Goal: Information Seeking & Learning: Check status

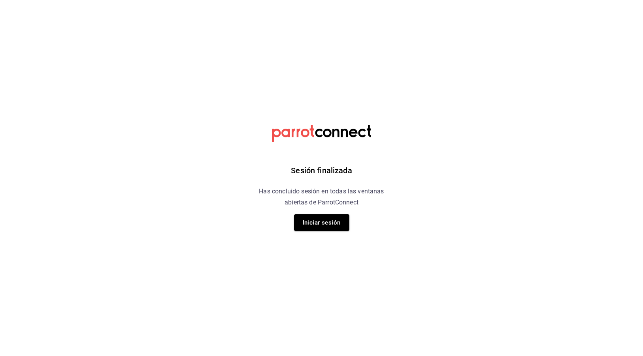
click at [331, 213] on div "Sesión finalizada Has concluido sesión en todas las ventanas abiertas de Parrot…" at bounding box center [321, 178] width 199 height 356
click at [331, 220] on button "Iniciar sesión" at bounding box center [321, 222] width 55 height 17
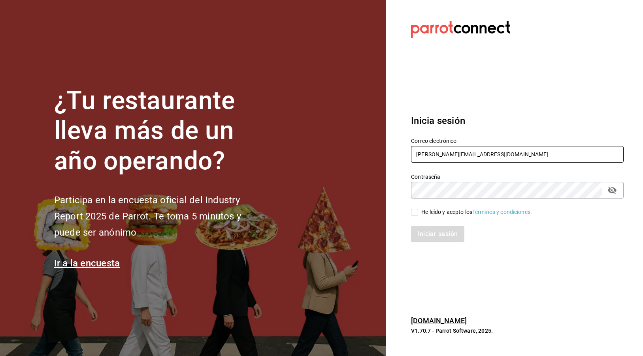
type input "[PERSON_NAME][EMAIL_ADDRESS][DOMAIN_NAME]"
drag, startPoint x: 411, startPoint y: 219, endPoint x: 421, endPoint y: 214, distance: 10.8
click at [411, 219] on div "Iniciar sesión" at bounding box center [512, 229] width 222 height 26
click at [421, 214] on span "He leído y acepto los Términos y condiciones." at bounding box center [475, 212] width 114 height 8
click at [418, 214] on input "He leído y acepto los Términos y condiciones." at bounding box center [414, 212] width 7 height 7
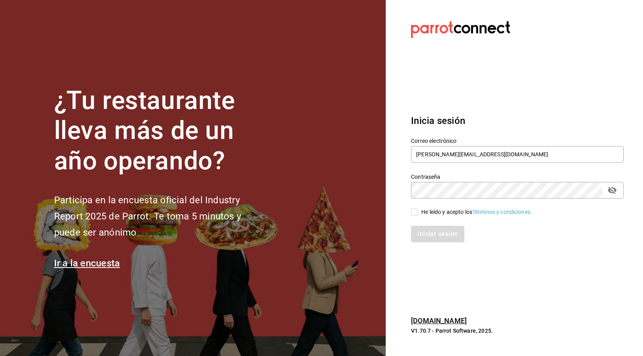
checkbox input "true"
click at [432, 244] on div "Inicia sesión Correo electrónico [PERSON_NAME][EMAIL_ADDRESS][DOMAIN_NAME] Cont…" at bounding box center [517, 178] width 212 height 148
click at [430, 235] on button "Iniciar sesión" at bounding box center [438, 234] width 54 height 17
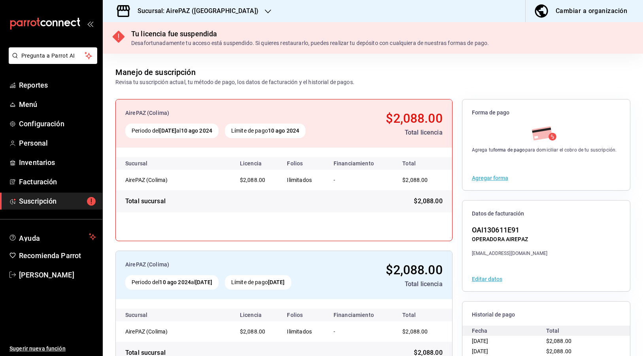
click at [192, 17] on div "Sucursal: AirePAZ ([GEOGRAPHIC_DATA])" at bounding box center [191, 11] width 165 height 22
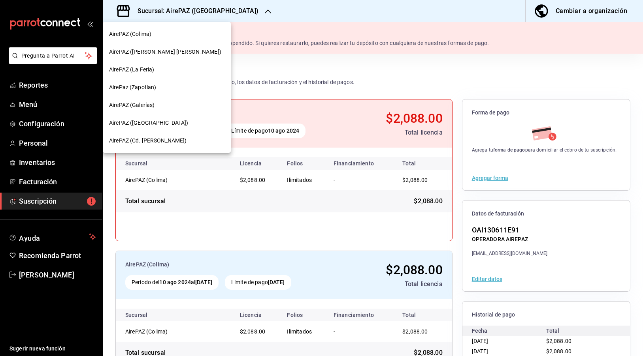
click at [148, 51] on span "AirePAZ ([PERSON_NAME] [PERSON_NAME])" at bounding box center [165, 52] width 112 height 8
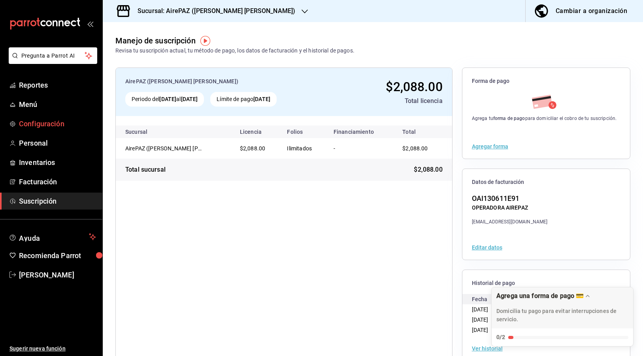
click at [60, 128] on span "Configuración" at bounding box center [57, 123] width 77 height 11
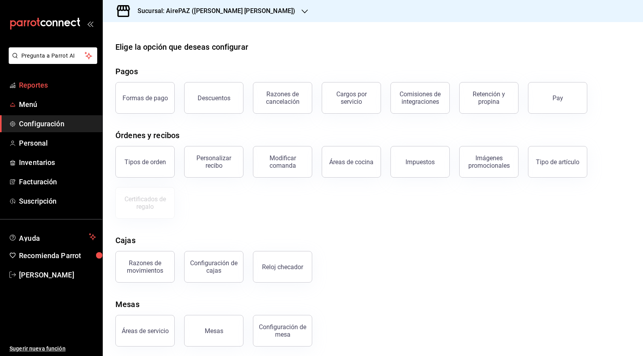
click at [40, 87] on span "Reportes" at bounding box center [57, 85] width 77 height 11
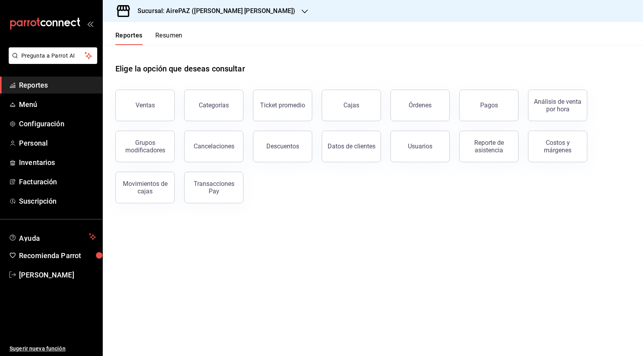
click at [169, 42] on button "Resumen" at bounding box center [168, 38] width 27 height 13
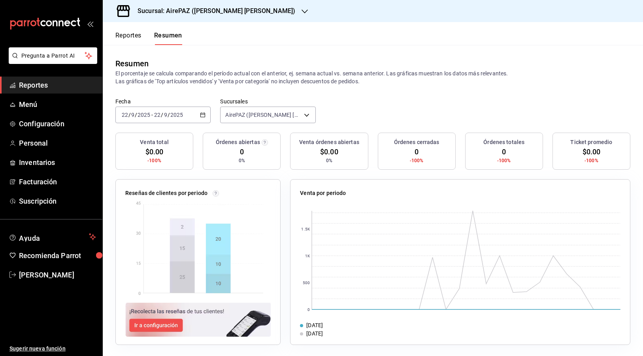
click at [205, 115] on \(Stroke\) "button" at bounding box center [203, 114] width 4 height 0
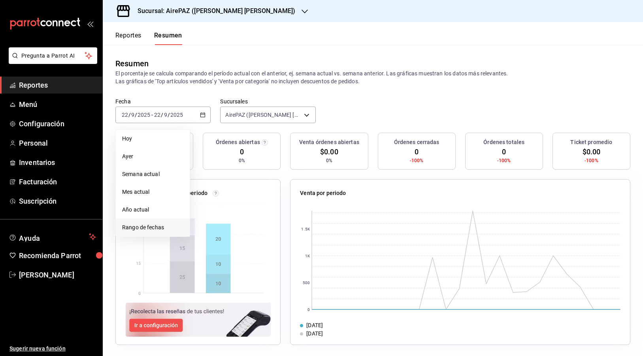
click at [160, 226] on span "Rango de fechas" at bounding box center [152, 228] width 61 height 8
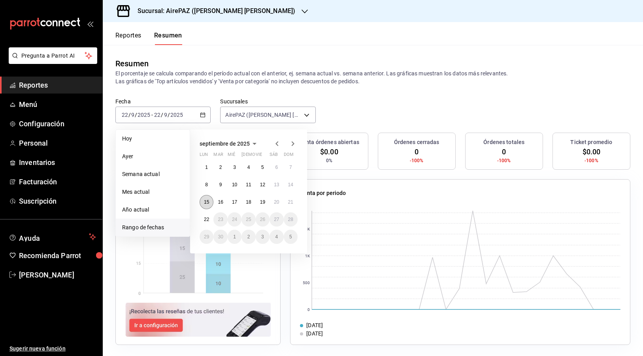
click at [204, 205] on abbr "15" at bounding box center [206, 202] width 5 height 6
click at [289, 204] on abbr "21" at bounding box center [290, 202] width 5 height 6
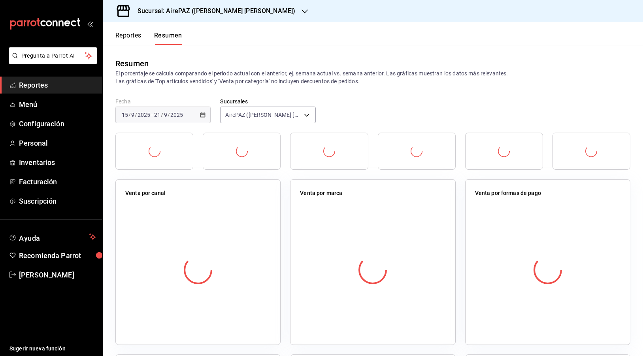
click at [373, 124] on div "Fecha 2025-09-15 15 / 9 / 2025 - 2025-09-21 21 / 9 / 2025 Sucursales AirePAZ (L…" at bounding box center [373, 115] width 540 height 35
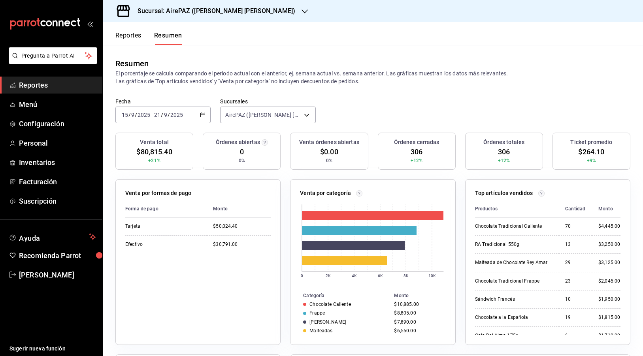
click at [159, 151] on span "$80,815.40" at bounding box center [154, 152] width 36 height 11
click at [142, 152] on span "$80,815.40" at bounding box center [154, 152] width 36 height 11
drag, startPoint x: 140, startPoint y: 153, endPoint x: 171, endPoint y: 151, distance: 31.2
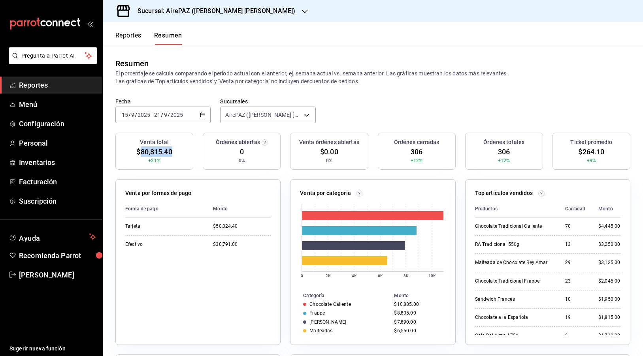
click at [171, 151] on span "$80,815.40" at bounding box center [154, 152] width 36 height 11
copy span "80,815.40"
click at [218, 13] on h3 "Sucursal: AirePAZ (López Cotilla)" at bounding box center [213, 10] width 164 height 9
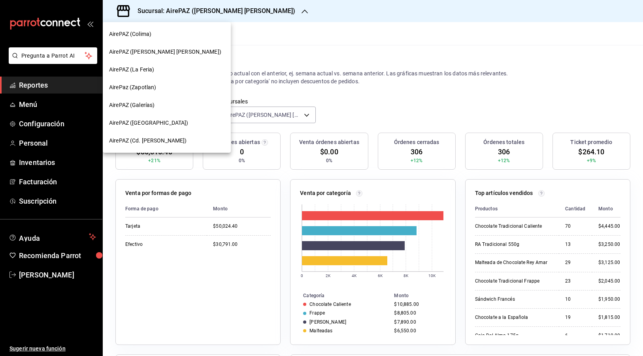
click at [189, 70] on div "AirePAZ (La Feria)" at bounding box center [166, 70] width 115 height 8
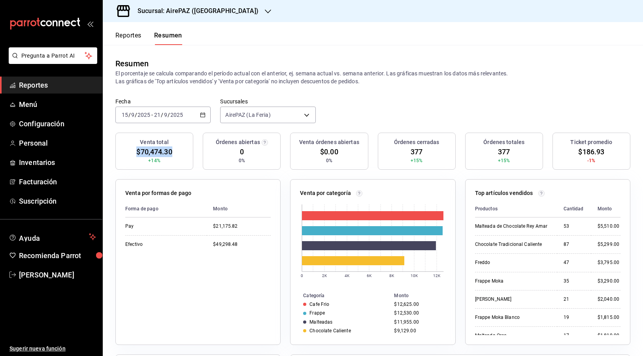
drag, startPoint x: 133, startPoint y: 154, endPoint x: 174, endPoint y: 151, distance: 40.8
click at [174, 151] on div "Venta total $70,474.30 +14%" at bounding box center [154, 151] width 78 height 37
click at [285, 117] on body "Pregunta a Parrot AI Reportes Menú Configuración Personal Inventarios Facturaci…" at bounding box center [321, 178] width 643 height 356
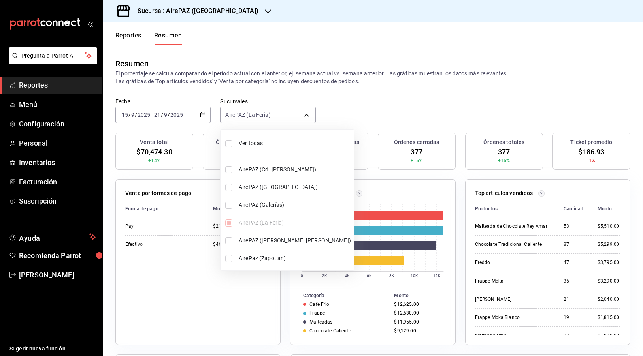
click at [282, 115] on div at bounding box center [321, 178] width 643 height 356
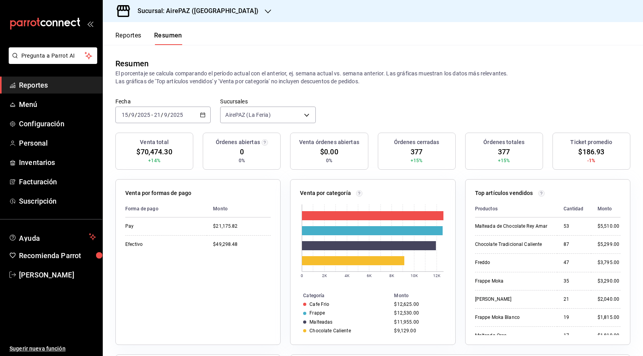
click at [192, 15] on h3 "Sucursal: AirePAZ (La Feria)" at bounding box center [194, 10] width 127 height 9
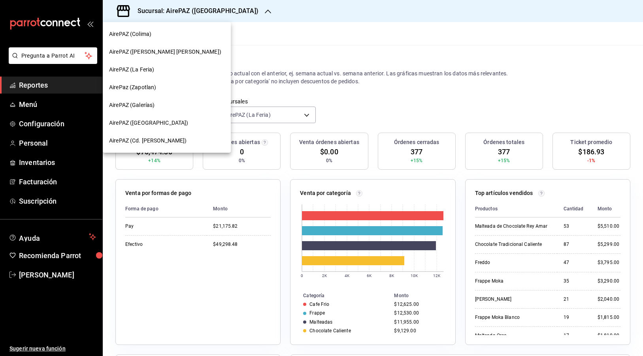
click at [182, 88] on div "AirePaz (Zapotlan)" at bounding box center [166, 87] width 115 height 8
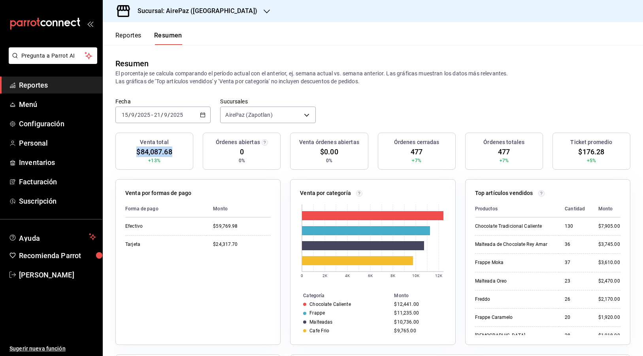
drag, startPoint x: 135, startPoint y: 151, endPoint x: 171, endPoint y: 150, distance: 36.0
click at [171, 150] on div "Venta total $84,087.68 +13%" at bounding box center [154, 151] width 78 height 37
copy span "$84,087.68"
click at [191, 18] on div "Sucursal: AirePaz (Zapotlan)" at bounding box center [191, 11] width 164 height 22
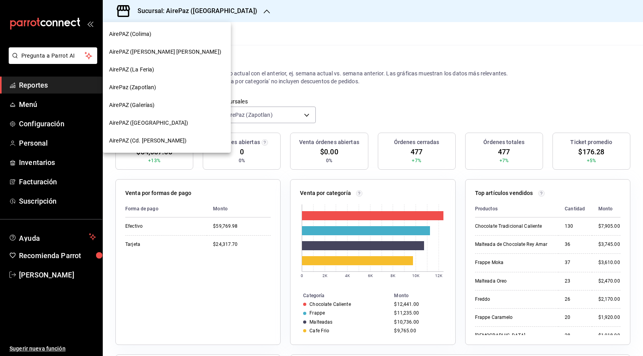
click at [163, 110] on div "AirePAZ (Galerías)" at bounding box center [167, 105] width 128 height 18
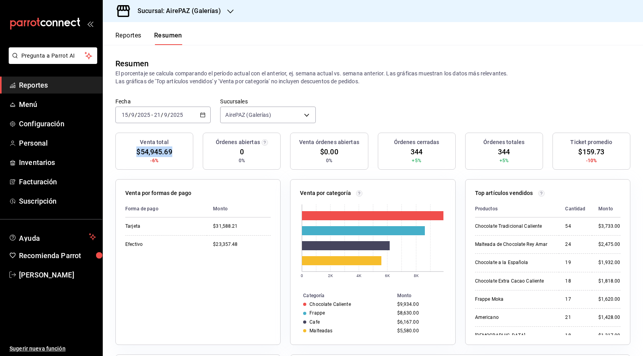
drag, startPoint x: 134, startPoint y: 150, endPoint x: 177, endPoint y: 154, distance: 43.2
click at [177, 154] on div "Venta total $54,945.69 -6%" at bounding box center [154, 151] width 78 height 37
copy span "$54,945.69"
click at [219, 14] on div "Sucursal: AirePAZ (Galerías)" at bounding box center [173, 11] width 128 height 22
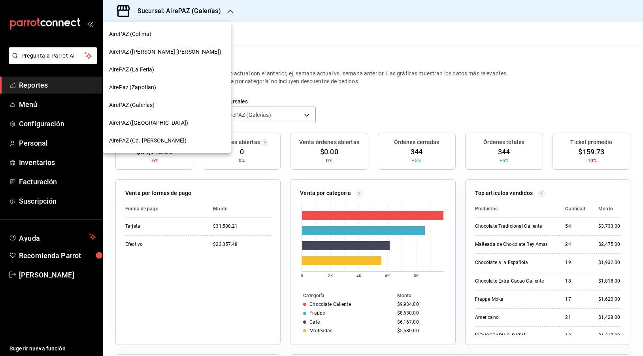
click at [156, 122] on span "AirePAZ (Chapalita)" at bounding box center [148, 123] width 79 height 8
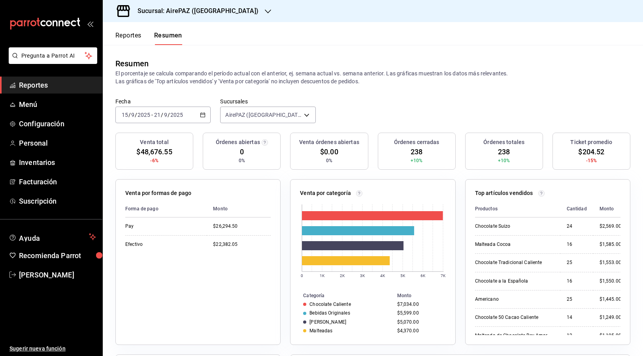
drag, startPoint x: 132, startPoint y: 150, endPoint x: 183, endPoint y: 150, distance: 51.7
click at [183, 150] on div "Venta total $48,676.55 -6%" at bounding box center [154, 151] width 78 height 37
drag, startPoint x: 176, startPoint y: 152, endPoint x: 131, endPoint y: 152, distance: 44.6
click at [131, 152] on div "Venta total $48,676.55 -6%" at bounding box center [154, 151] width 78 height 37
copy span "$48,676.55"
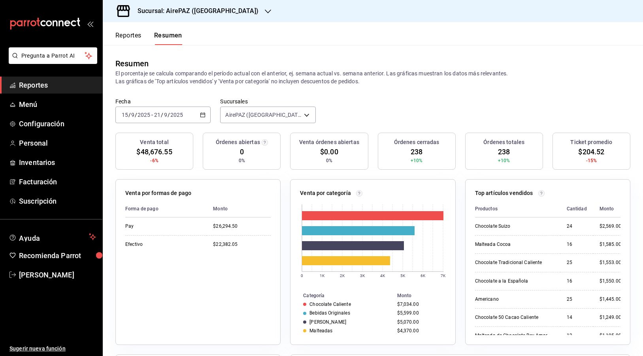
click at [211, 12] on h3 "Sucursal: AirePAZ (Chapalita)" at bounding box center [194, 10] width 127 height 9
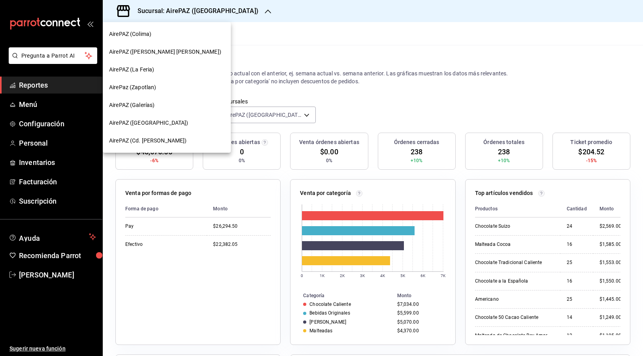
click at [159, 140] on span "AirePAZ (Cd. Guzmán)" at bounding box center [148, 141] width 78 height 8
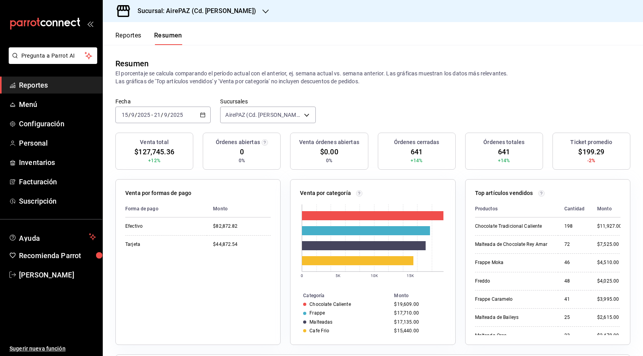
drag, startPoint x: 126, startPoint y: 151, endPoint x: 195, endPoint y: 150, distance: 68.7
click at [195, 150] on div "Venta total $127,745.36 +12% Órdenes abiertas 0 0% Venta órdenes abiertas $0.00…" at bounding box center [372, 156] width 515 height 47
click at [177, 151] on div "Venta total $127,745.36 +12%" at bounding box center [154, 151] width 78 height 37
copy div "$127,745.36"
click at [359, 99] on div "Fecha 2025-09-15 15 / 9 / 2025 - 2025-09-21 21 / 9 / 2025 Sucursales AirePAZ (C…" at bounding box center [373, 115] width 540 height 35
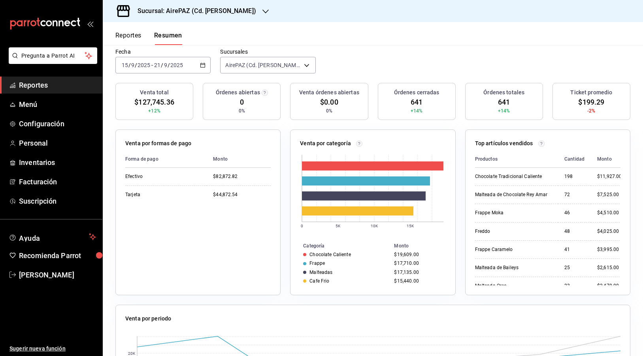
scroll to position [60, 0]
